Goal: Navigation & Orientation: Find specific page/section

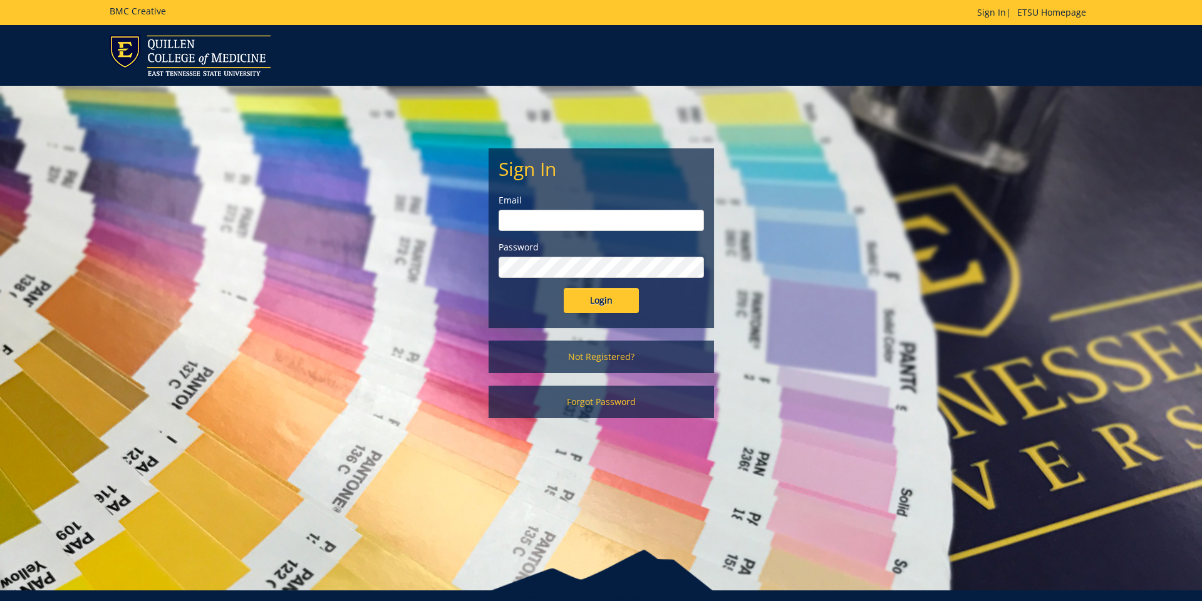
type input "[EMAIL_ADDRESS][DOMAIN_NAME]"
click at [608, 301] on input "Login" at bounding box center [601, 300] width 75 height 25
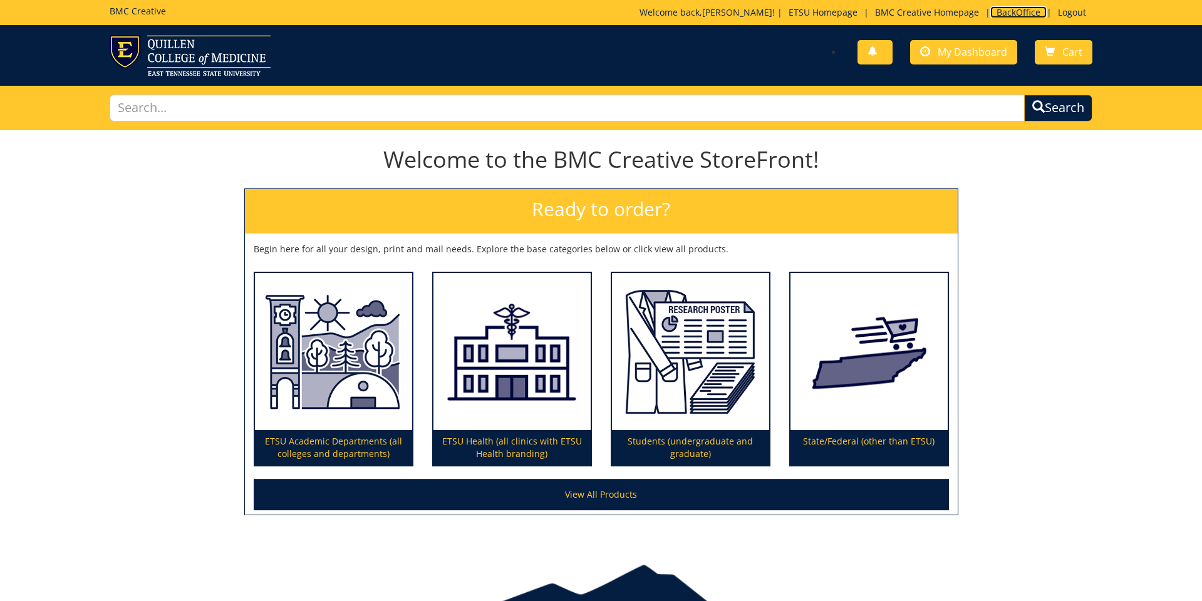
click at [1004, 16] on link "BackOffice" at bounding box center [1018, 12] width 56 height 12
